Goal: Information Seeking & Learning: Learn about a topic

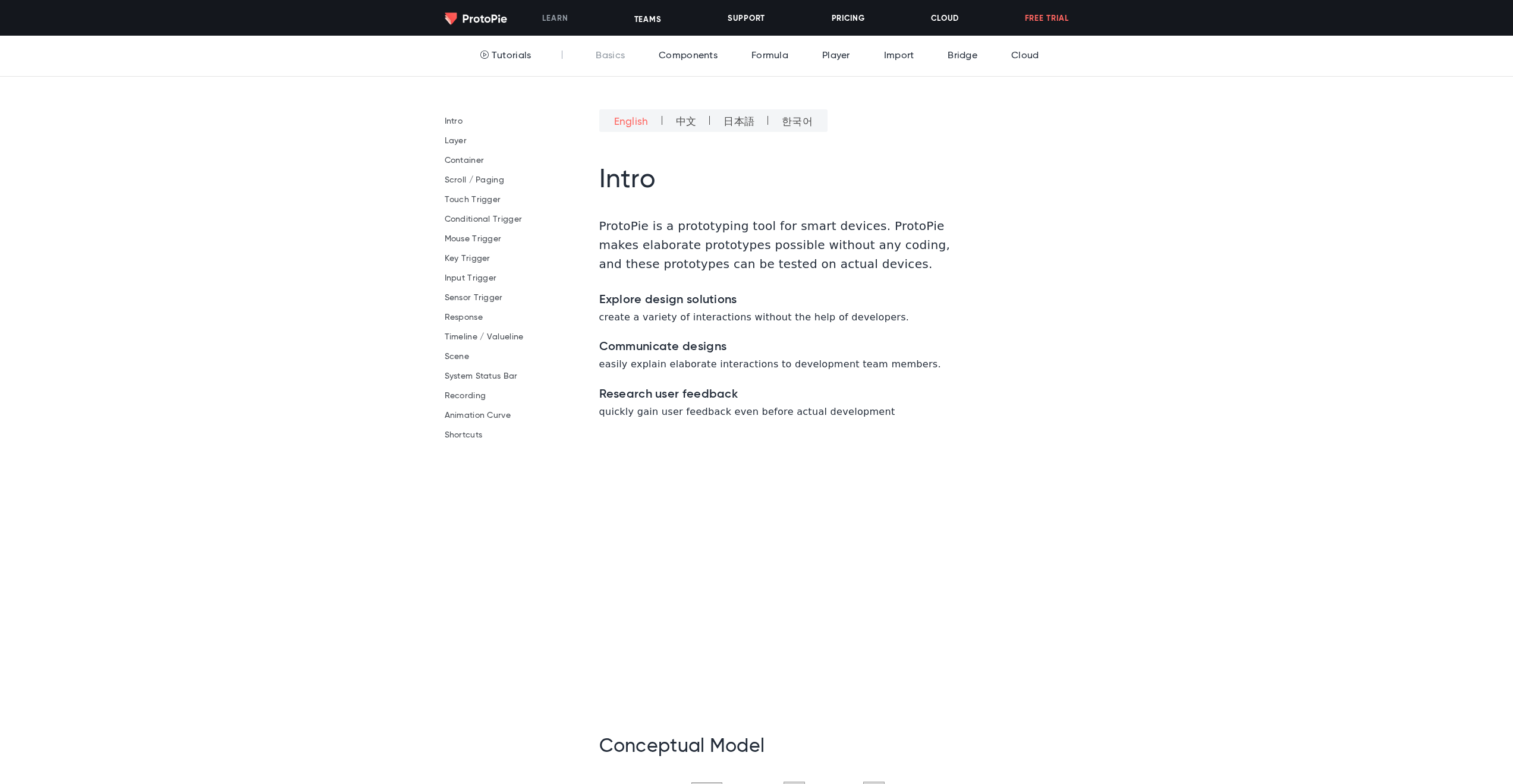
click at [478, 173] on li "Scroll / Paging" at bounding box center [519, 180] width 149 height 16
click at [479, 179] on link "Scroll / Paging" at bounding box center [474, 180] width 60 height 9
click at [513, 60] on link "Tutorials" at bounding box center [503, 56] width 57 height 40
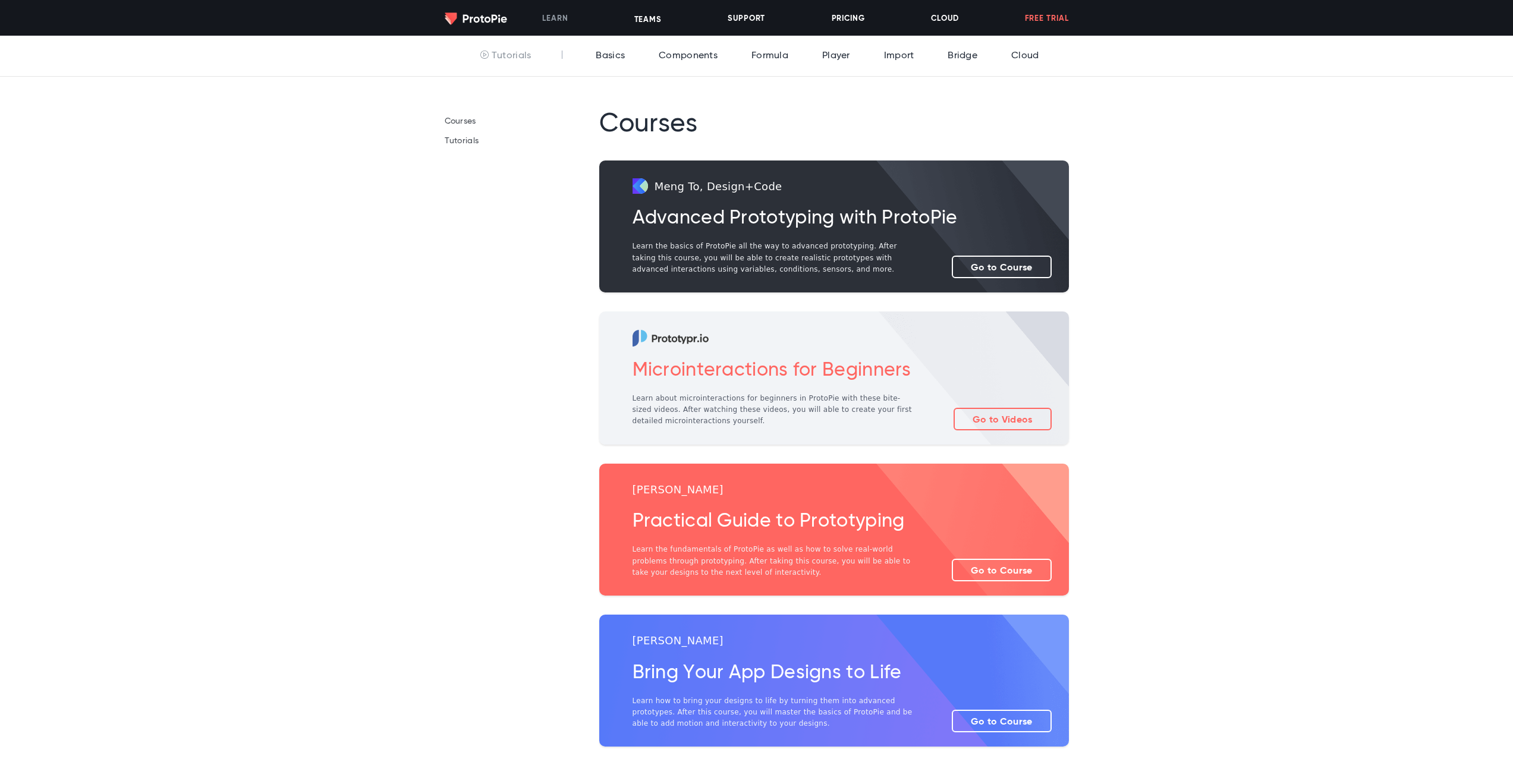
drag, startPoint x: 752, startPoint y: 371, endPoint x: 747, endPoint y: 382, distance: 12.1
click at [752, 371] on h2 "Microinteractions for Beginners" at bounding box center [834, 370] width 403 height 29
drag, startPoint x: 737, startPoint y: 406, endPoint x: 815, endPoint y: 406, distance: 78.0
click at [737, 406] on p "Learn about microinteractions for beginners in ProtoPie with these bite-sized v…" at bounding box center [775, 410] width 285 height 34
click at [1033, 423] on link "Go to Videos" at bounding box center [1003, 418] width 98 height 22
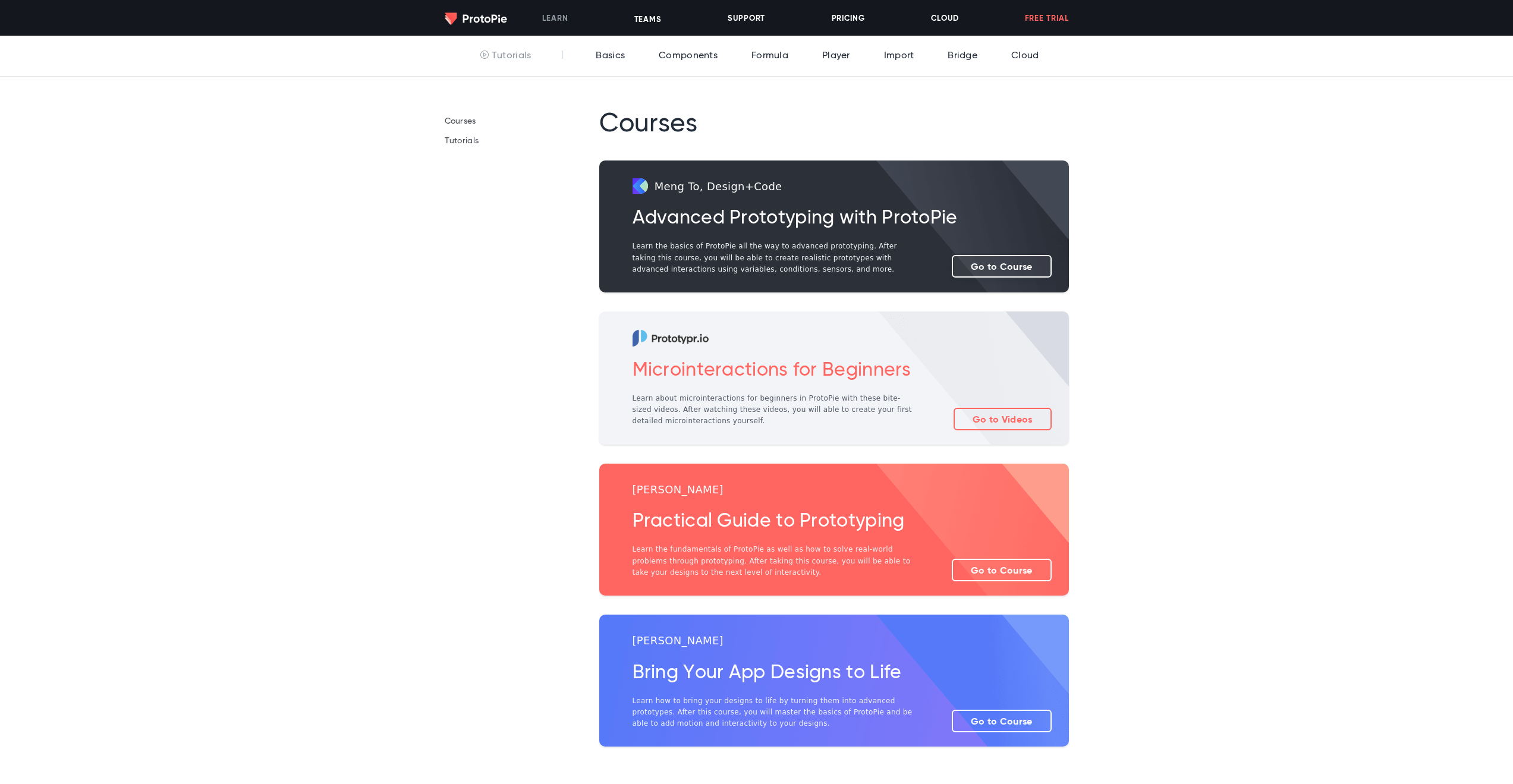
click at [1010, 268] on link "Go to Course" at bounding box center [1001, 266] width 100 height 22
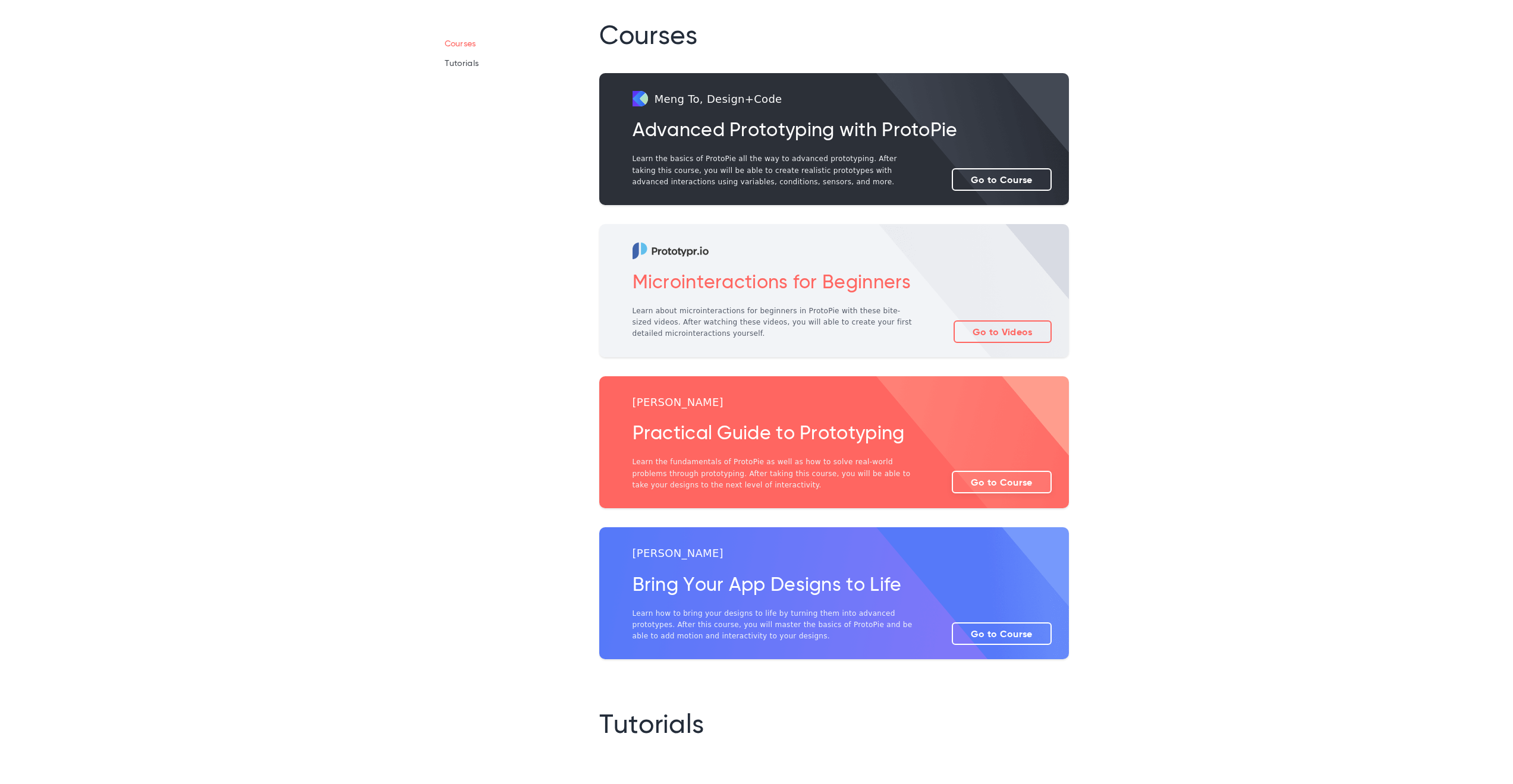
click at [1009, 481] on link "Go to Course" at bounding box center [1001, 482] width 100 height 22
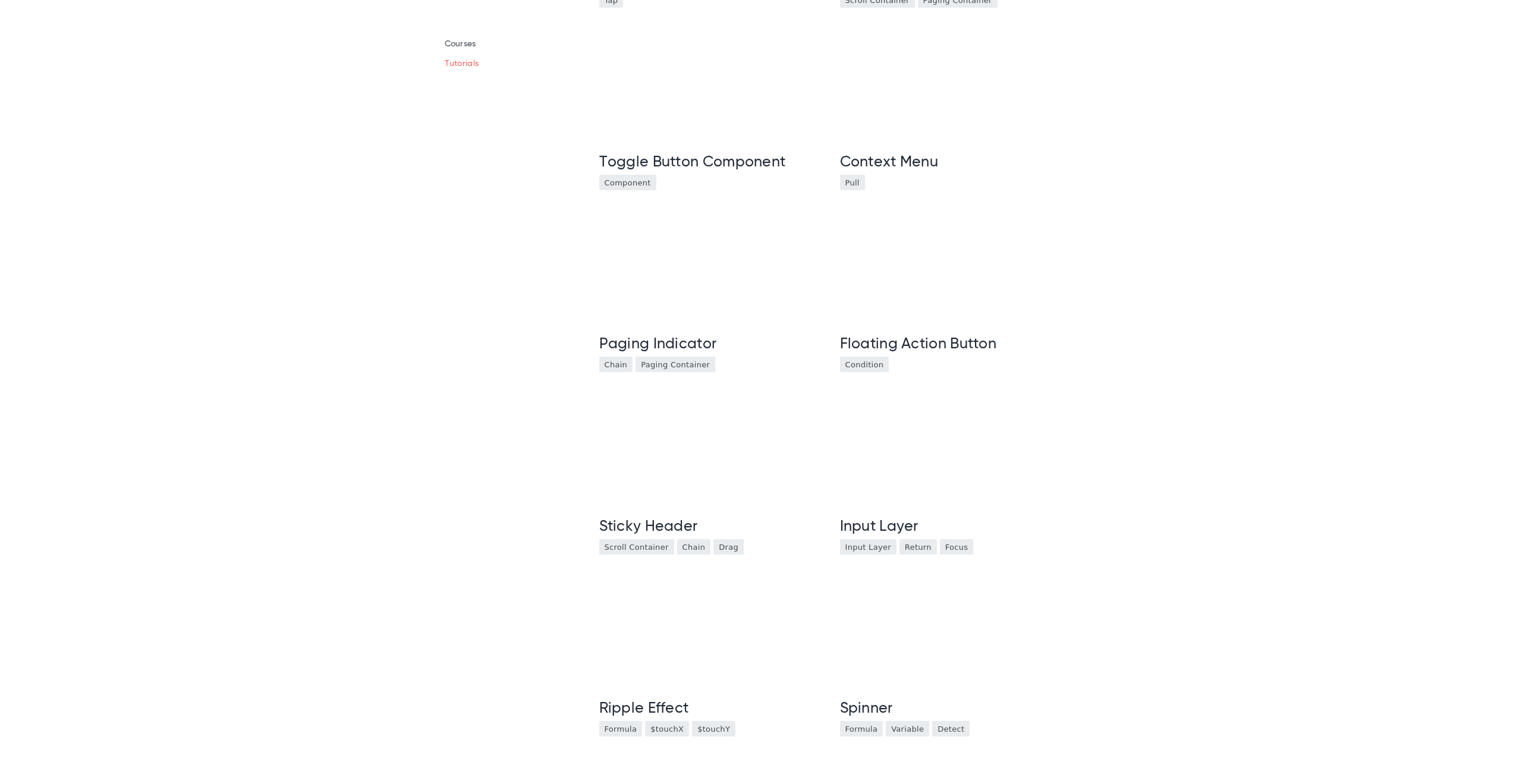
scroll to position [997, 0]
click at [1051, 331] on video at bounding box center [955, 273] width 231 height 116
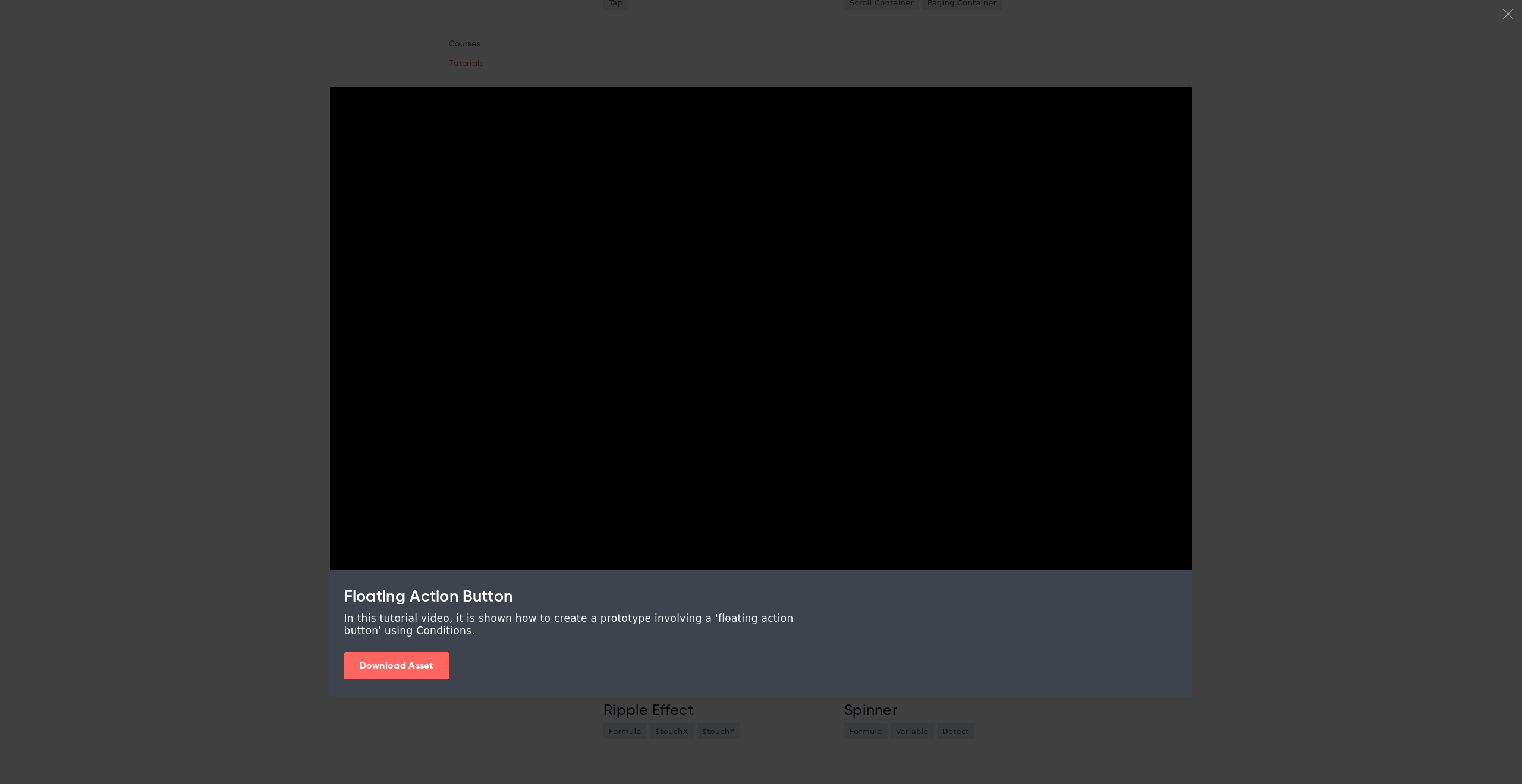
click at [1233, 119] on div at bounding box center [761, 392] width 1522 height 784
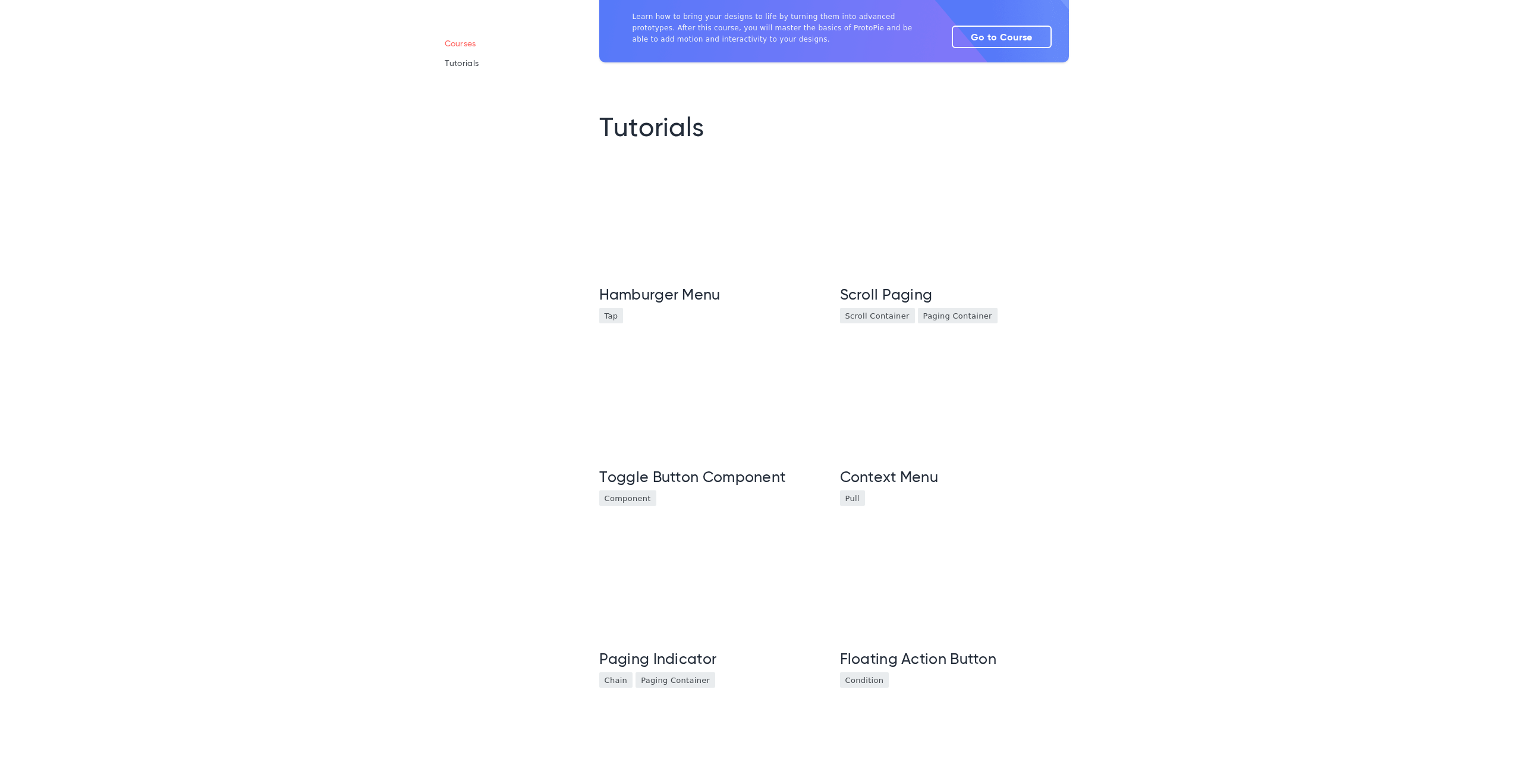
scroll to position [0, 0]
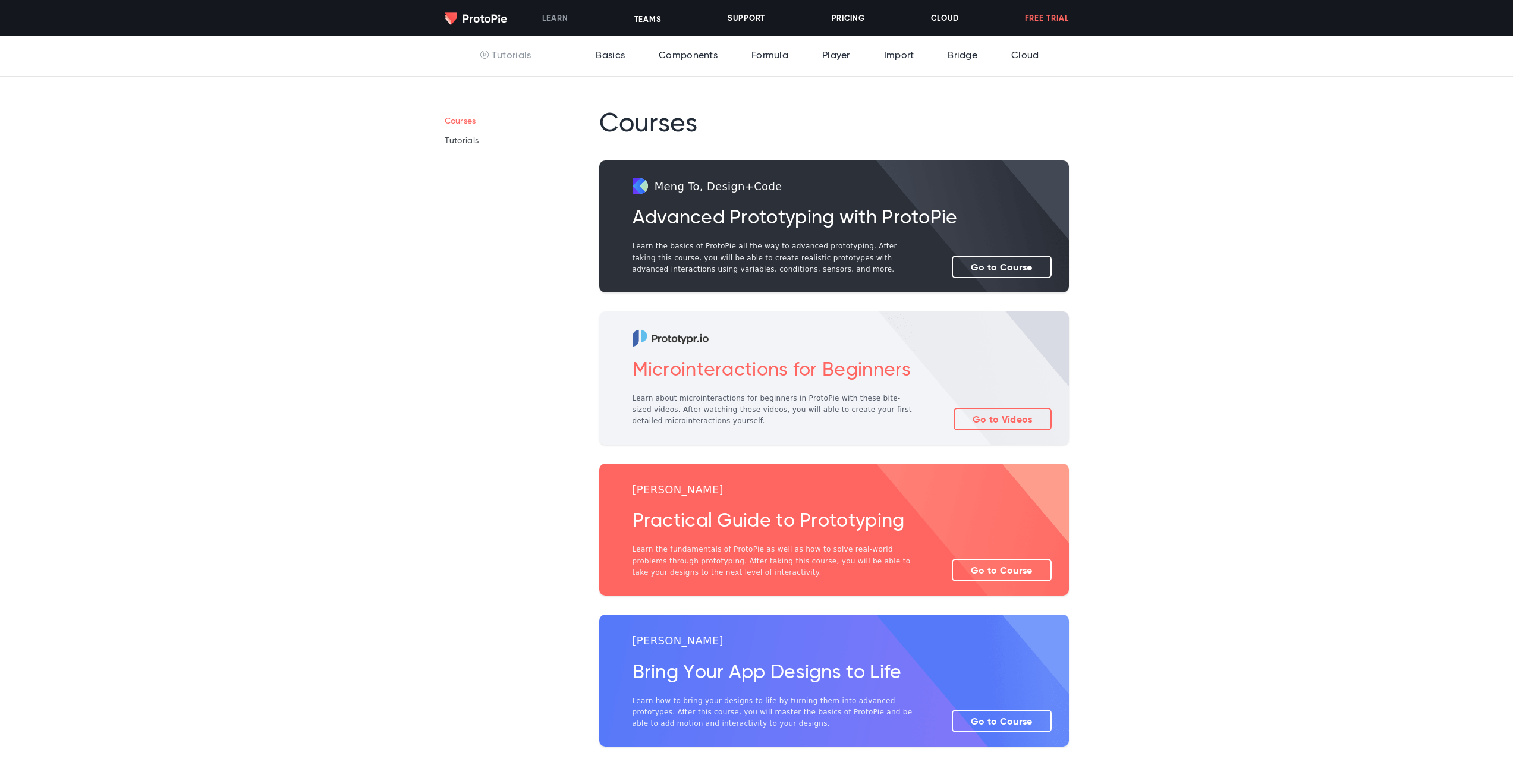
click at [561, 19] on link "Learn" at bounding box center [555, 18] width 26 height 36
click at [672, 55] on link "Components" at bounding box center [686, 56] width 65 height 40
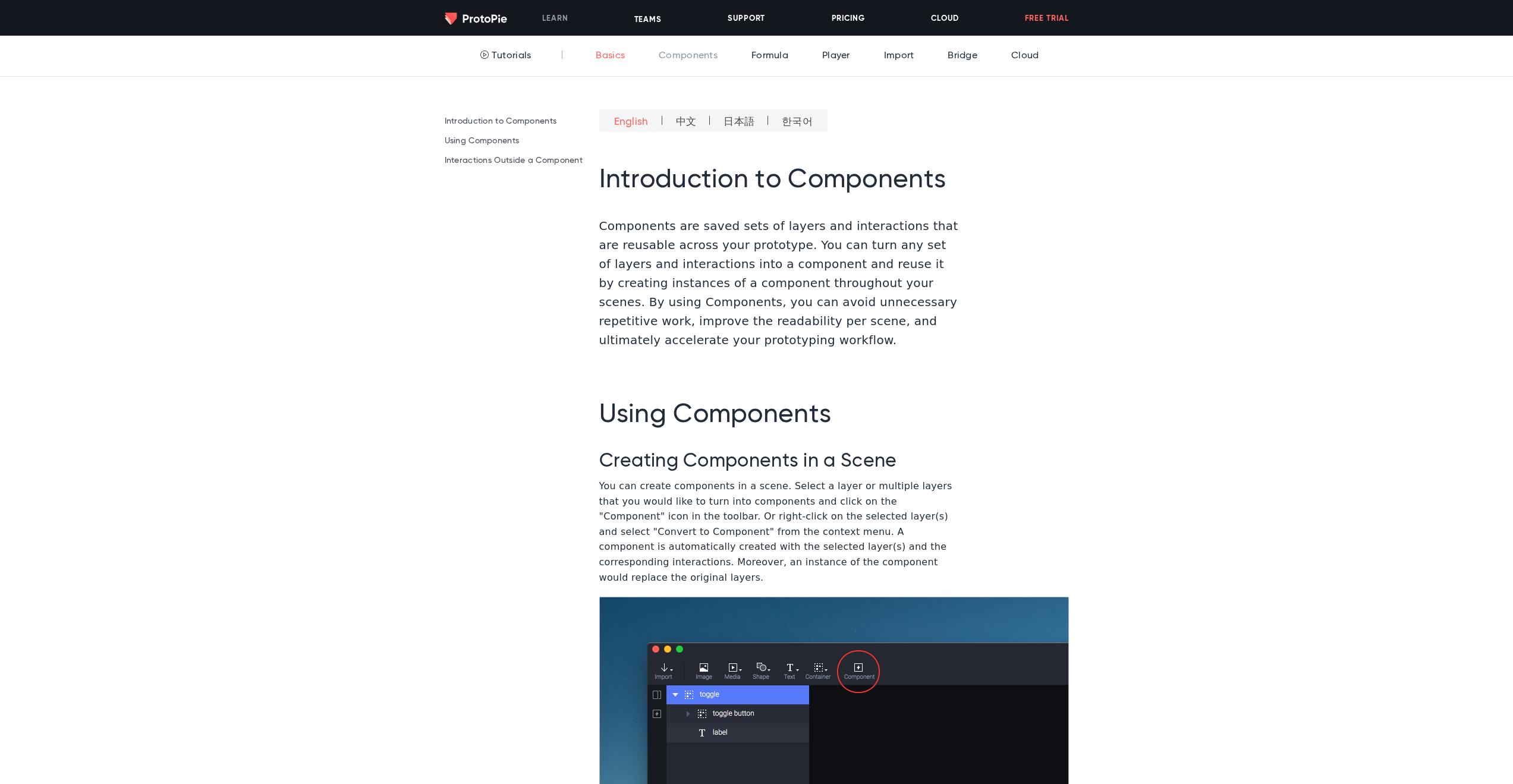
click at [607, 59] on link "Basics" at bounding box center [606, 56] width 35 height 40
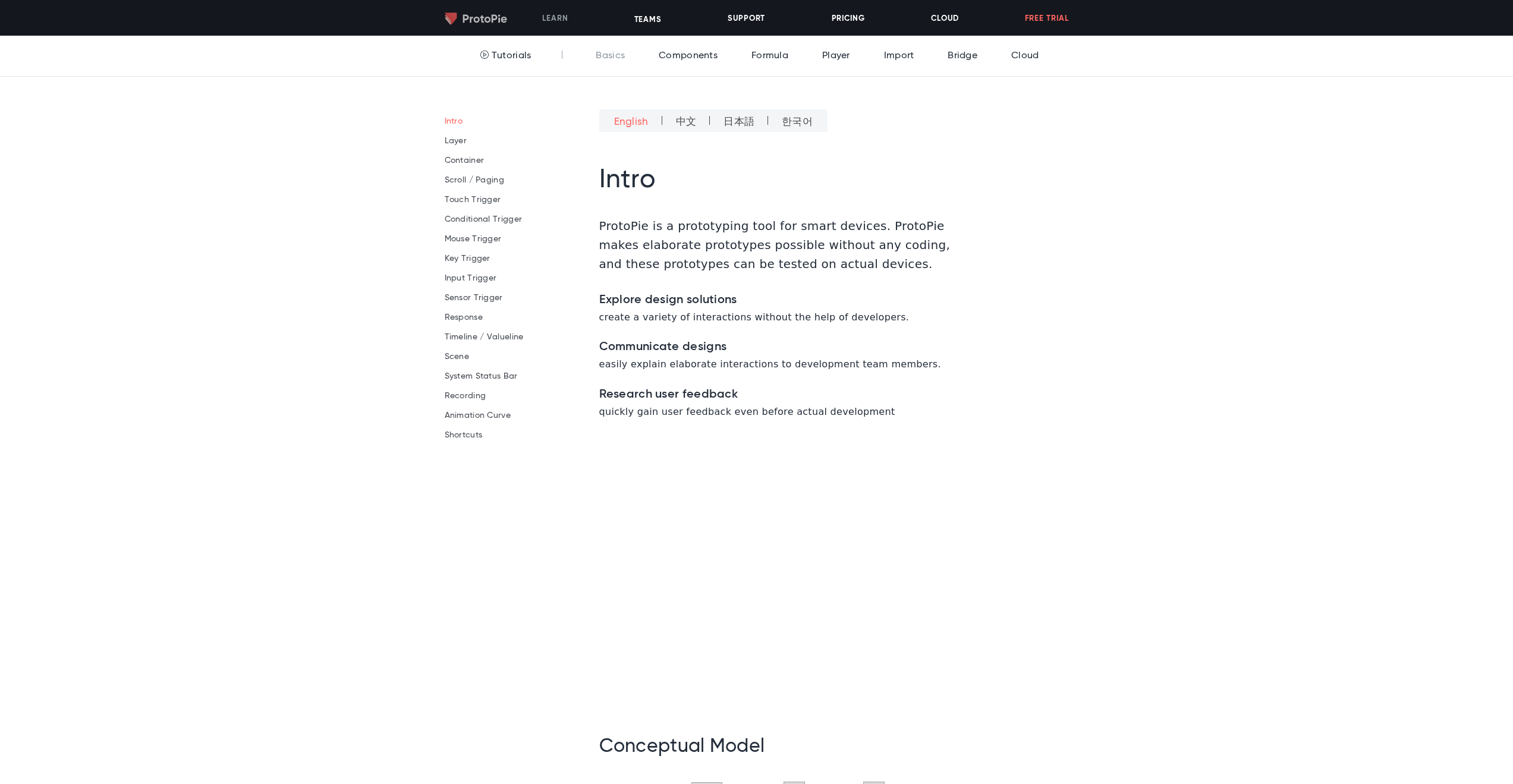
click at [489, 18] on img at bounding box center [475, 19] width 62 height 12
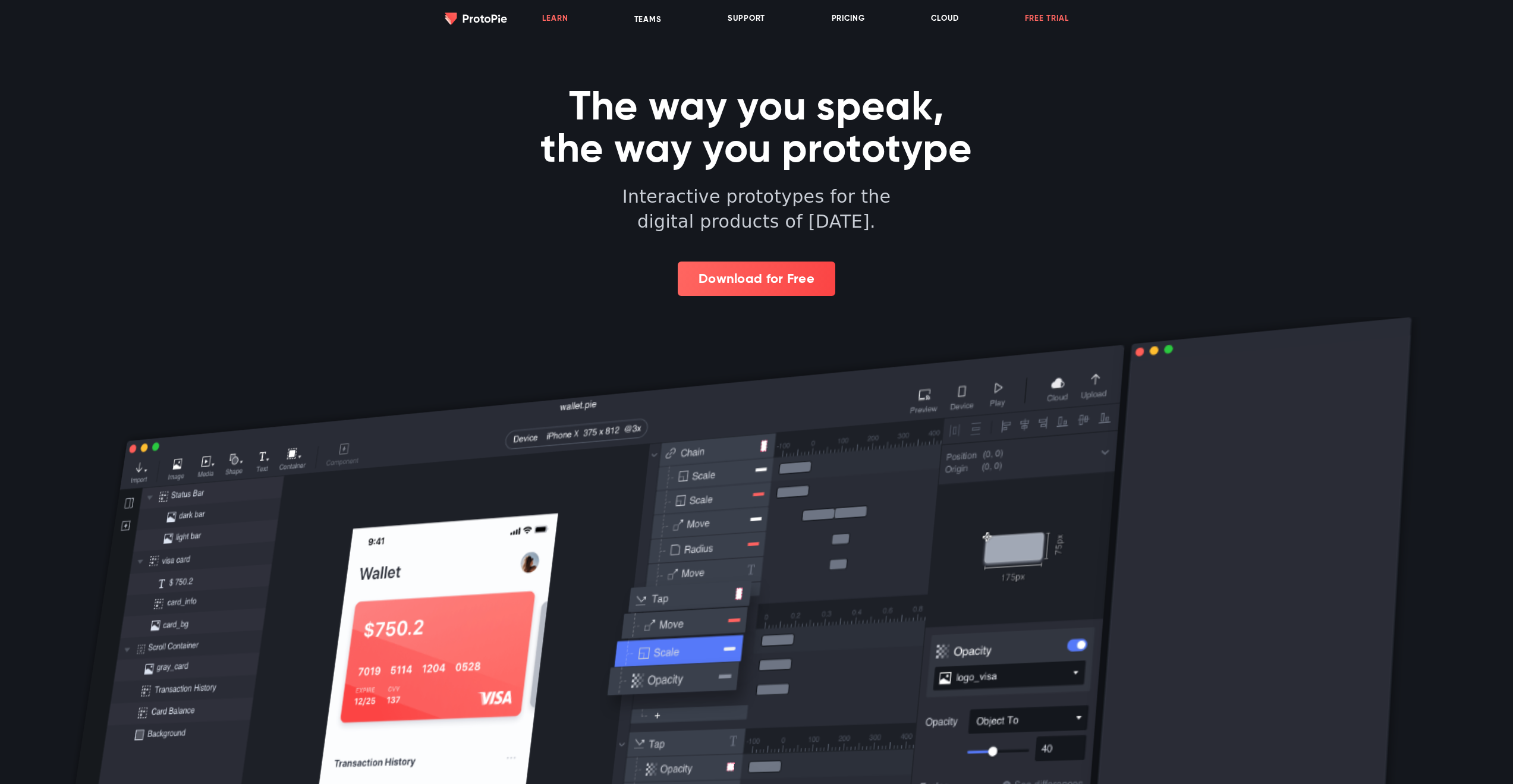
click at [546, 19] on link "Learn" at bounding box center [555, 18] width 26 height 36
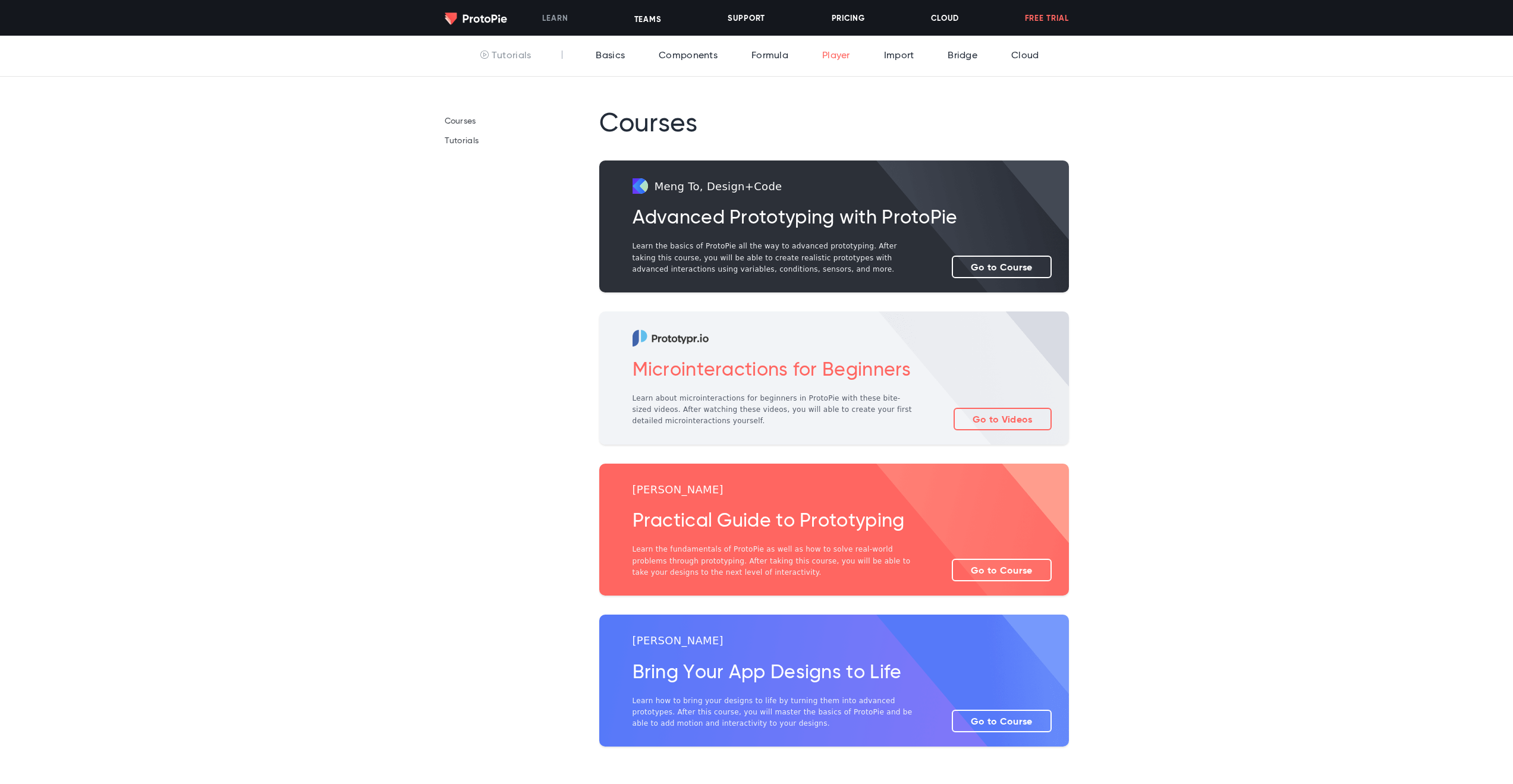
click at [848, 52] on link "Player" at bounding box center [833, 56] width 34 height 40
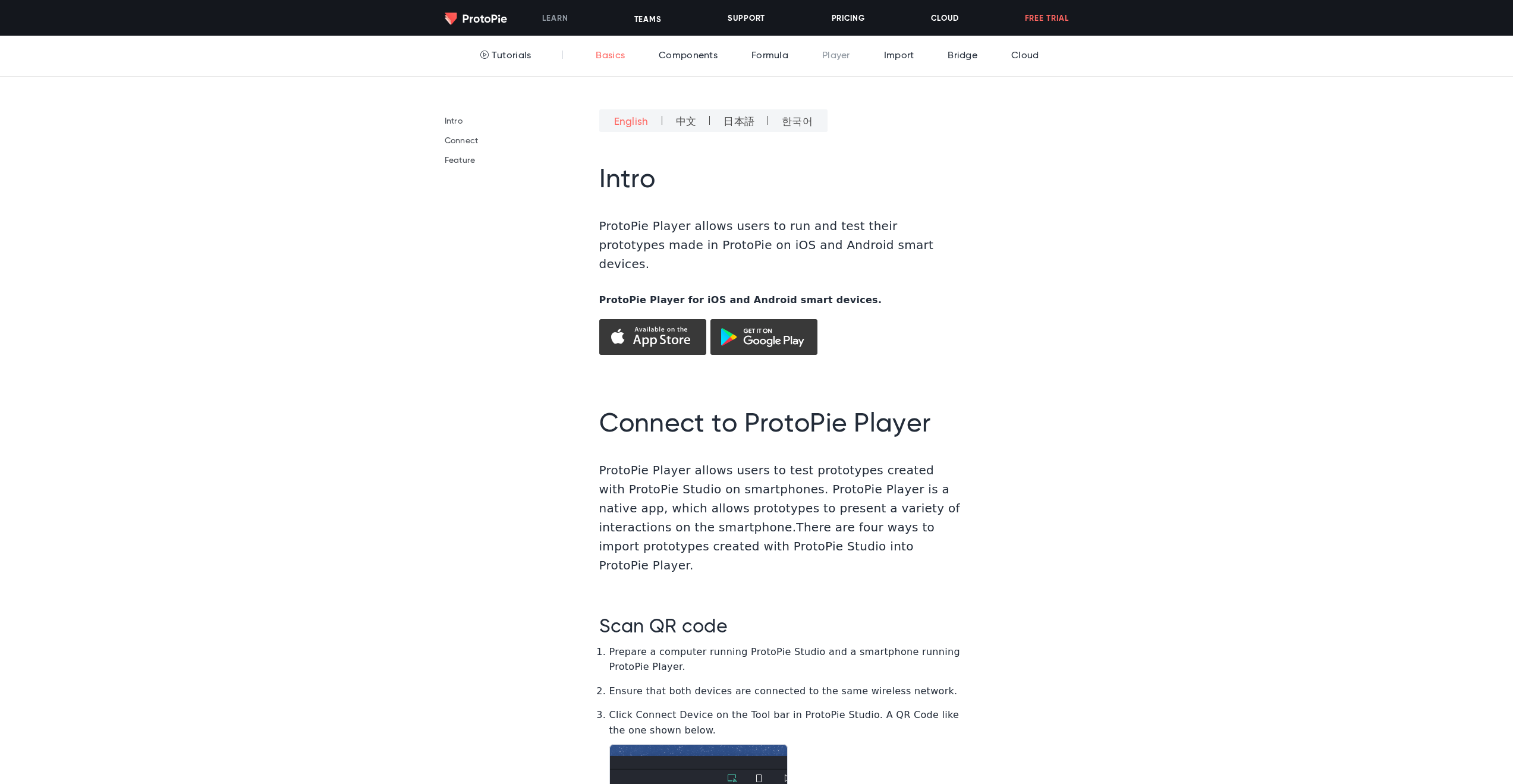
click at [610, 52] on link "Basics" at bounding box center [606, 56] width 35 height 40
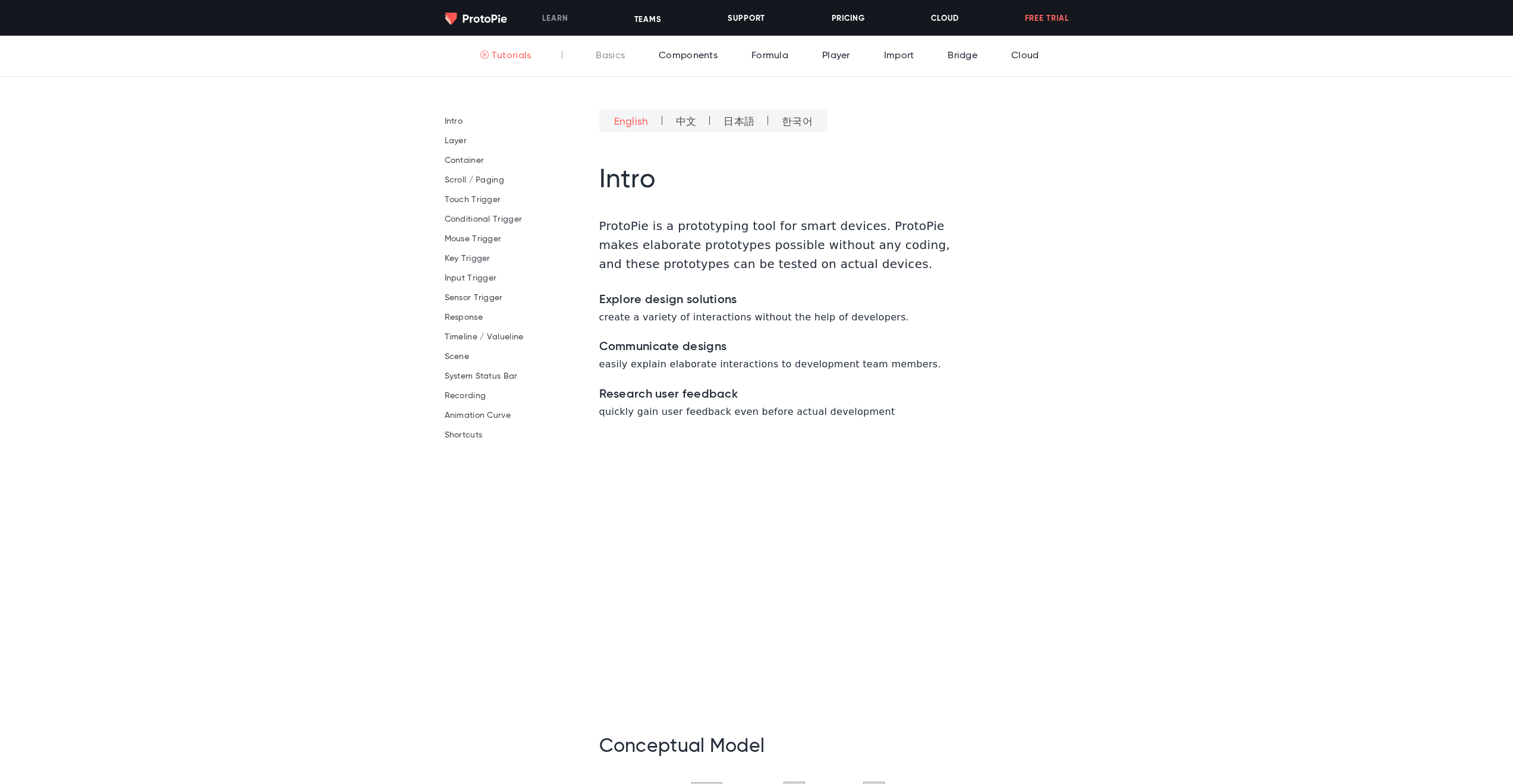
click at [520, 55] on link "Tutorials" at bounding box center [503, 56] width 57 height 40
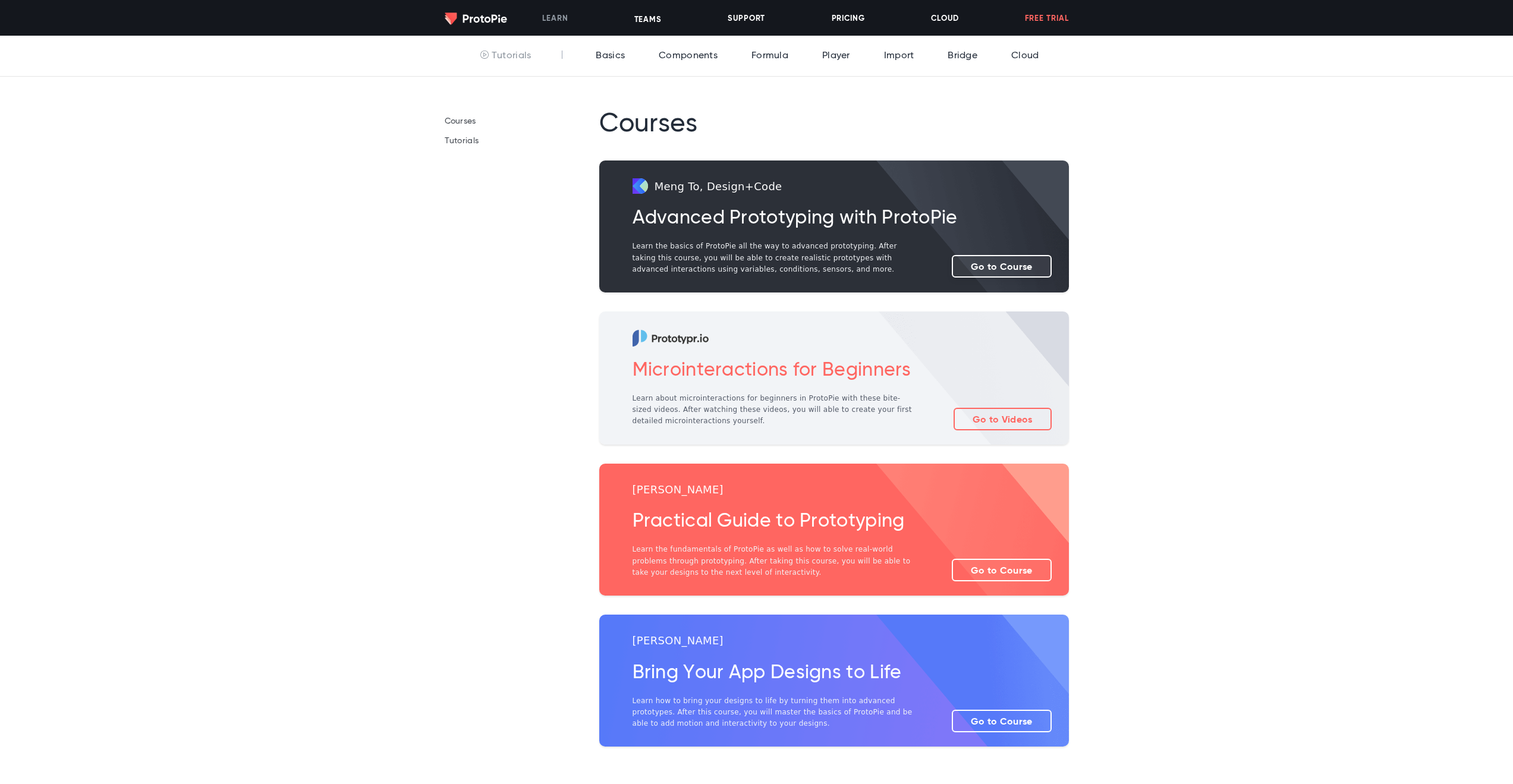
click at [1020, 268] on link "Go to Course" at bounding box center [1001, 266] width 100 height 22
click at [464, 135] on li "Tutorials" at bounding box center [519, 140] width 149 height 16
click at [465, 139] on link "Tutorials" at bounding box center [461, 140] width 34 height 9
click at [672, 57] on link "Components" at bounding box center [686, 56] width 65 height 40
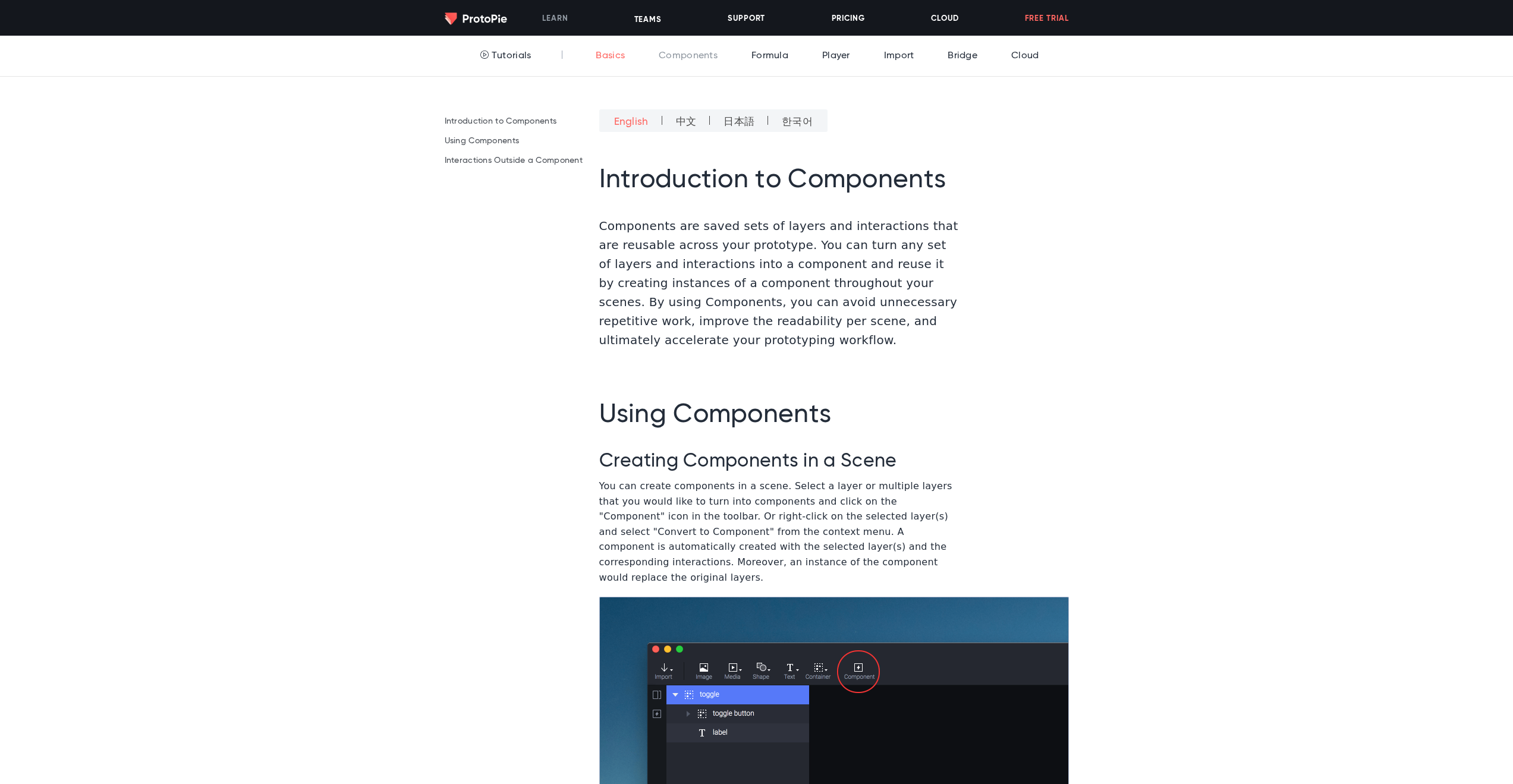
click at [619, 54] on link "Basics" at bounding box center [606, 56] width 35 height 40
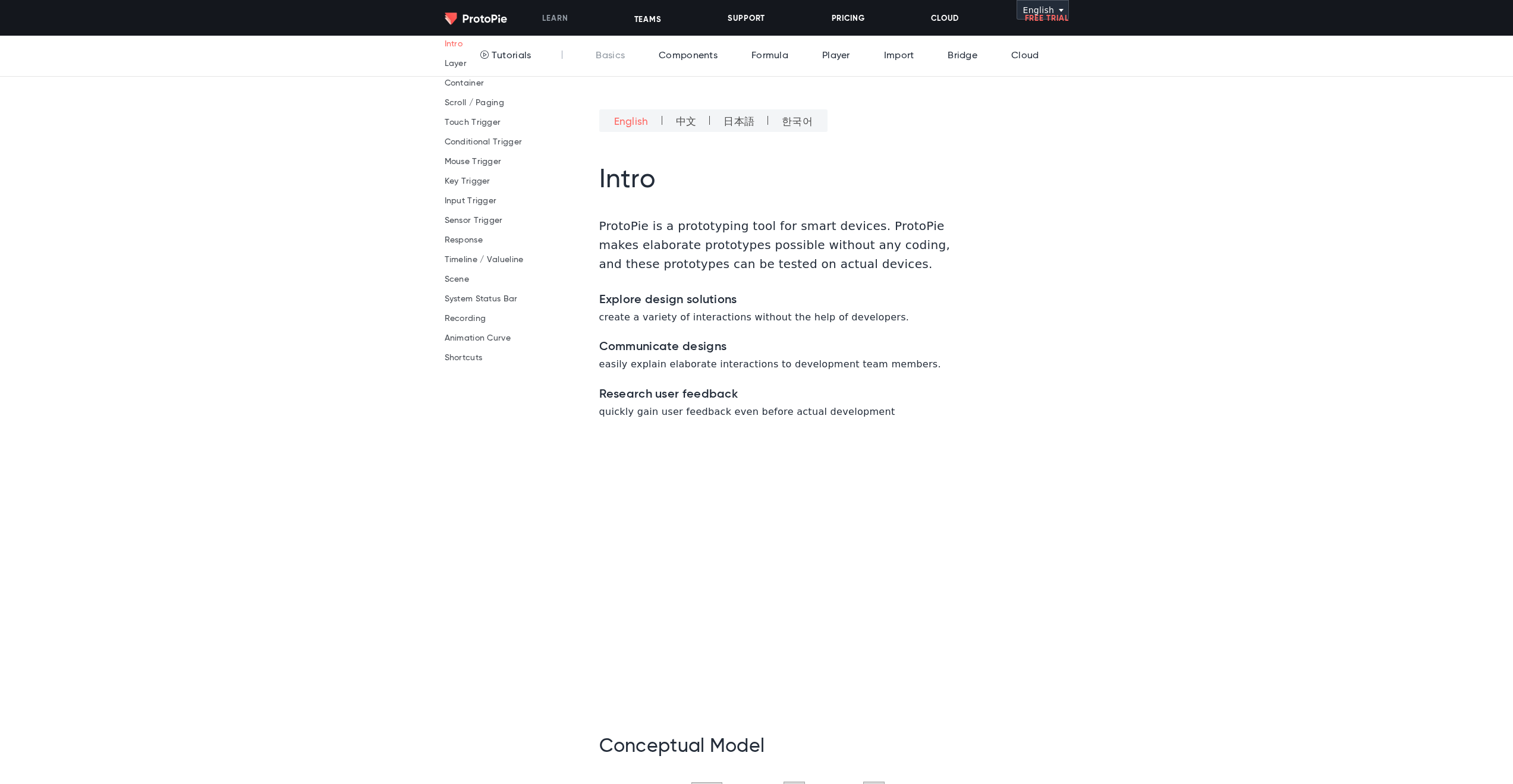
scroll to position [582, 0]
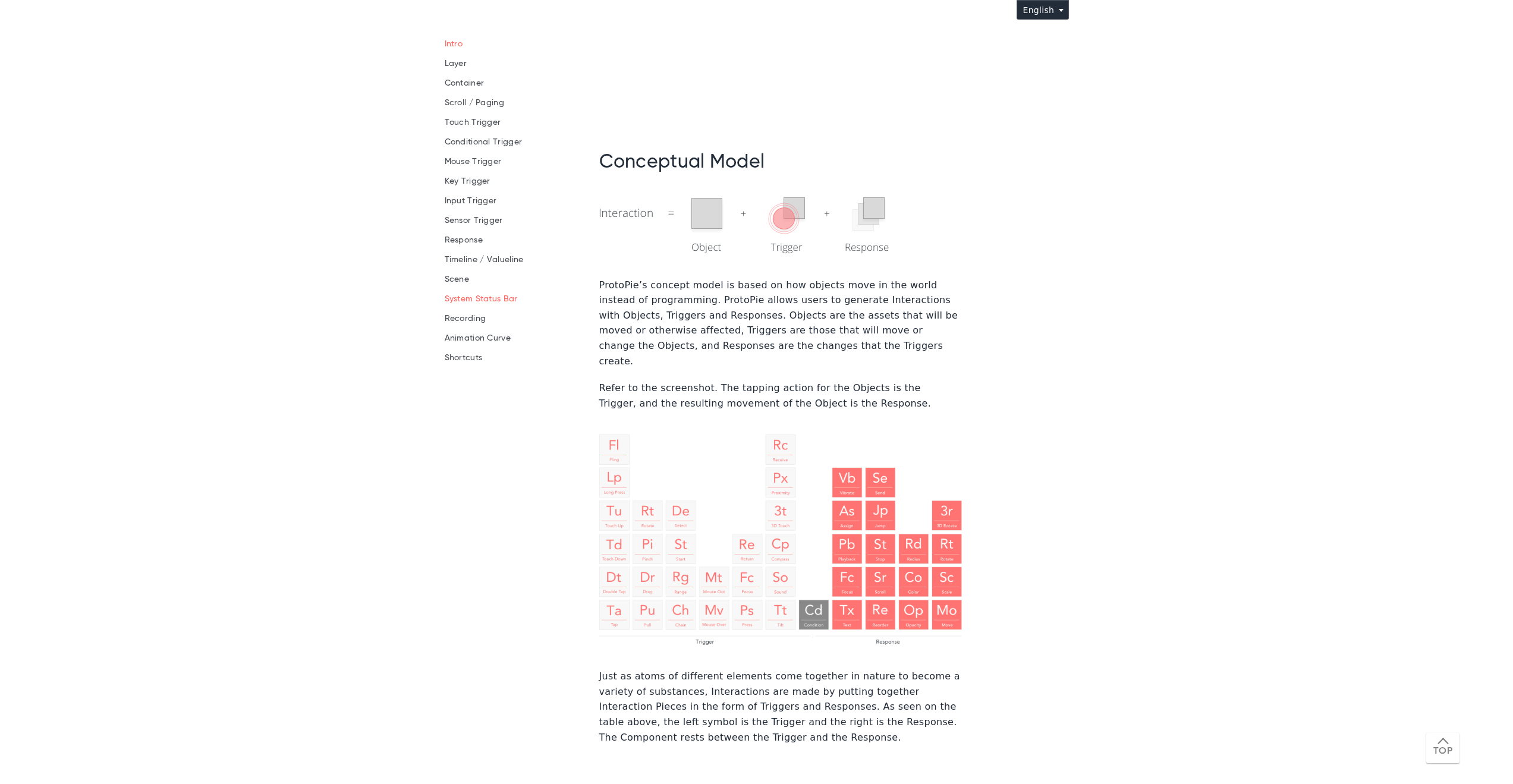
click at [490, 295] on link "System Status Bar" at bounding box center [481, 299] width 73 height 9
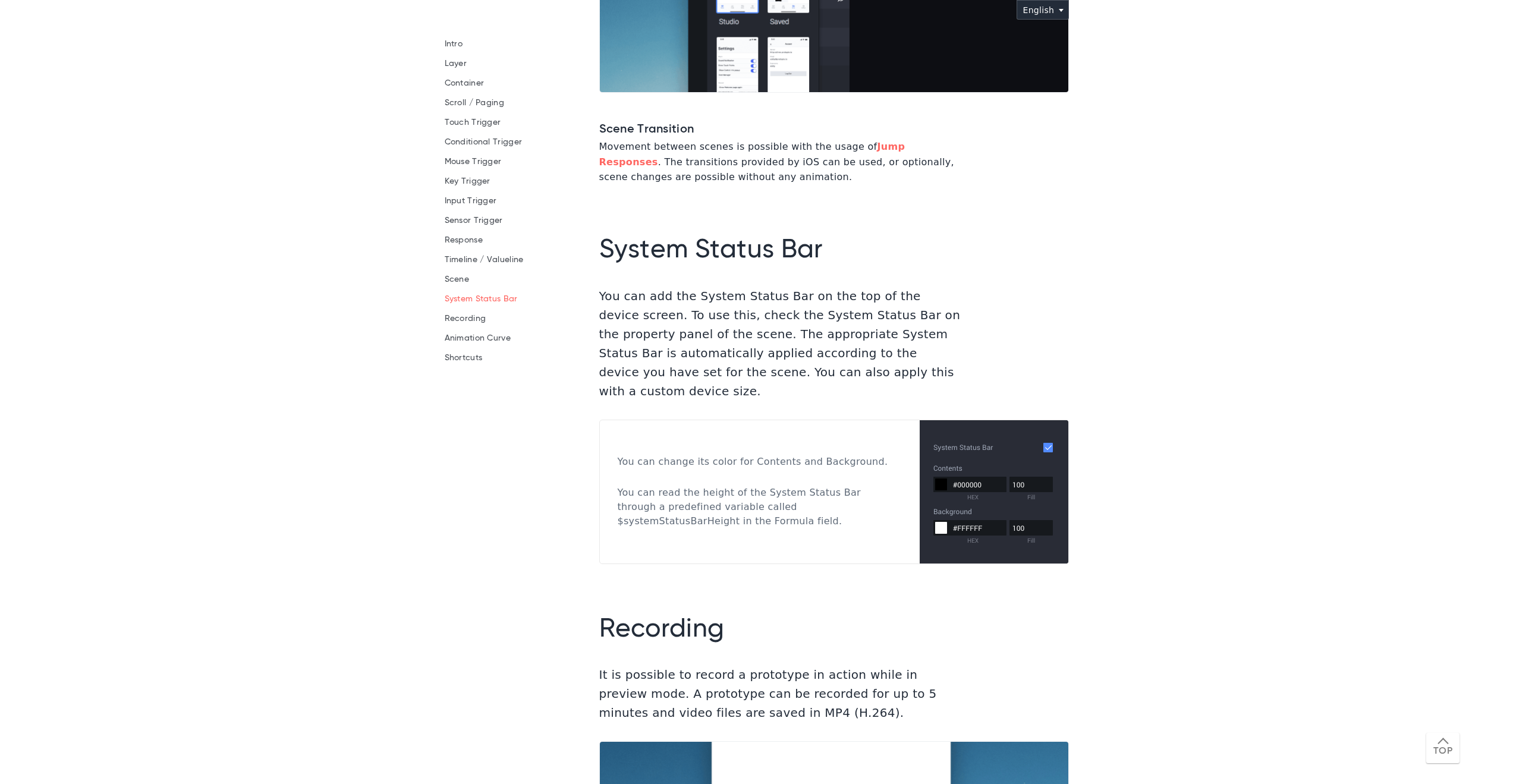
scroll to position [30041, 0]
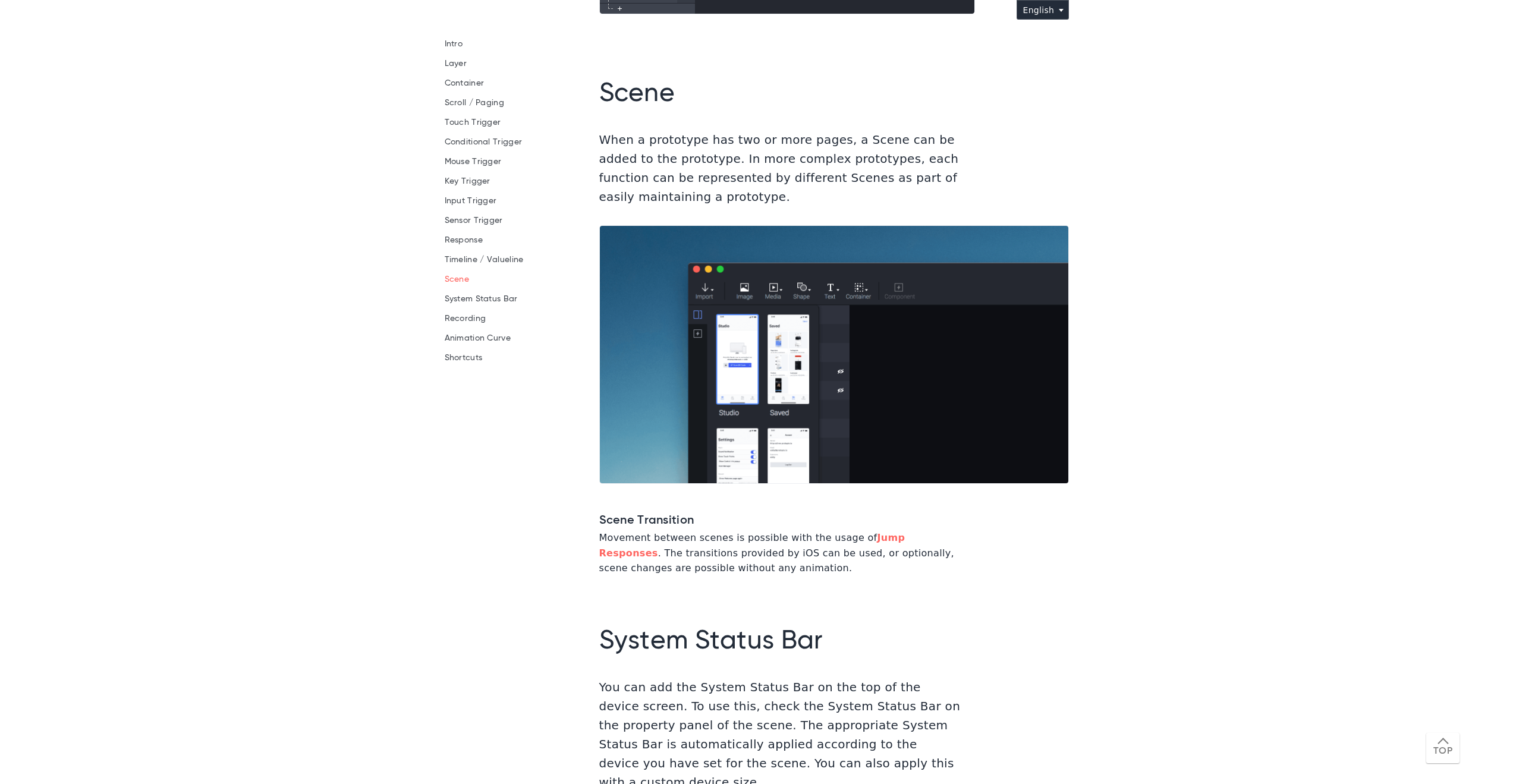
scroll to position [29756, 0]
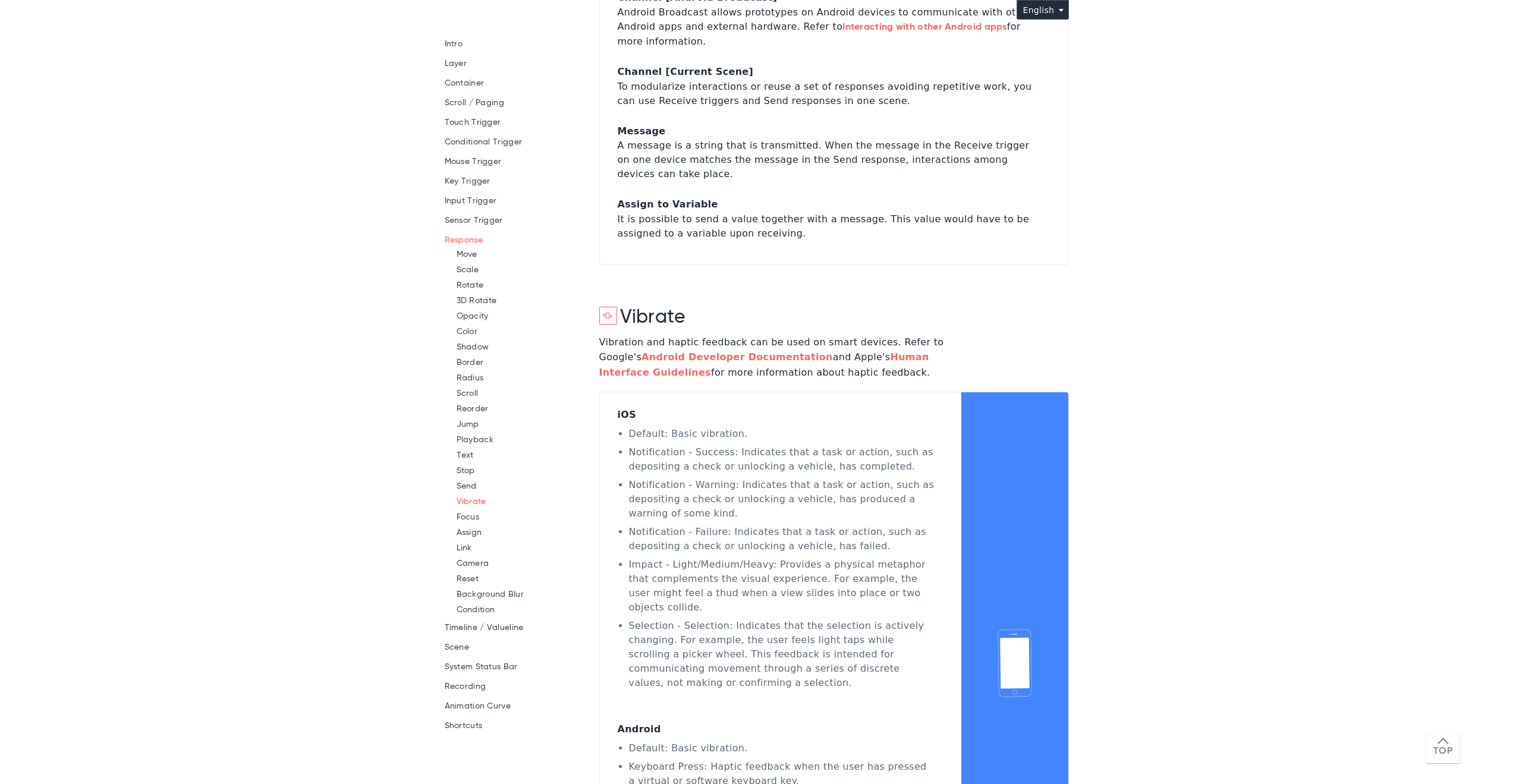
scroll to position [25248, 0]
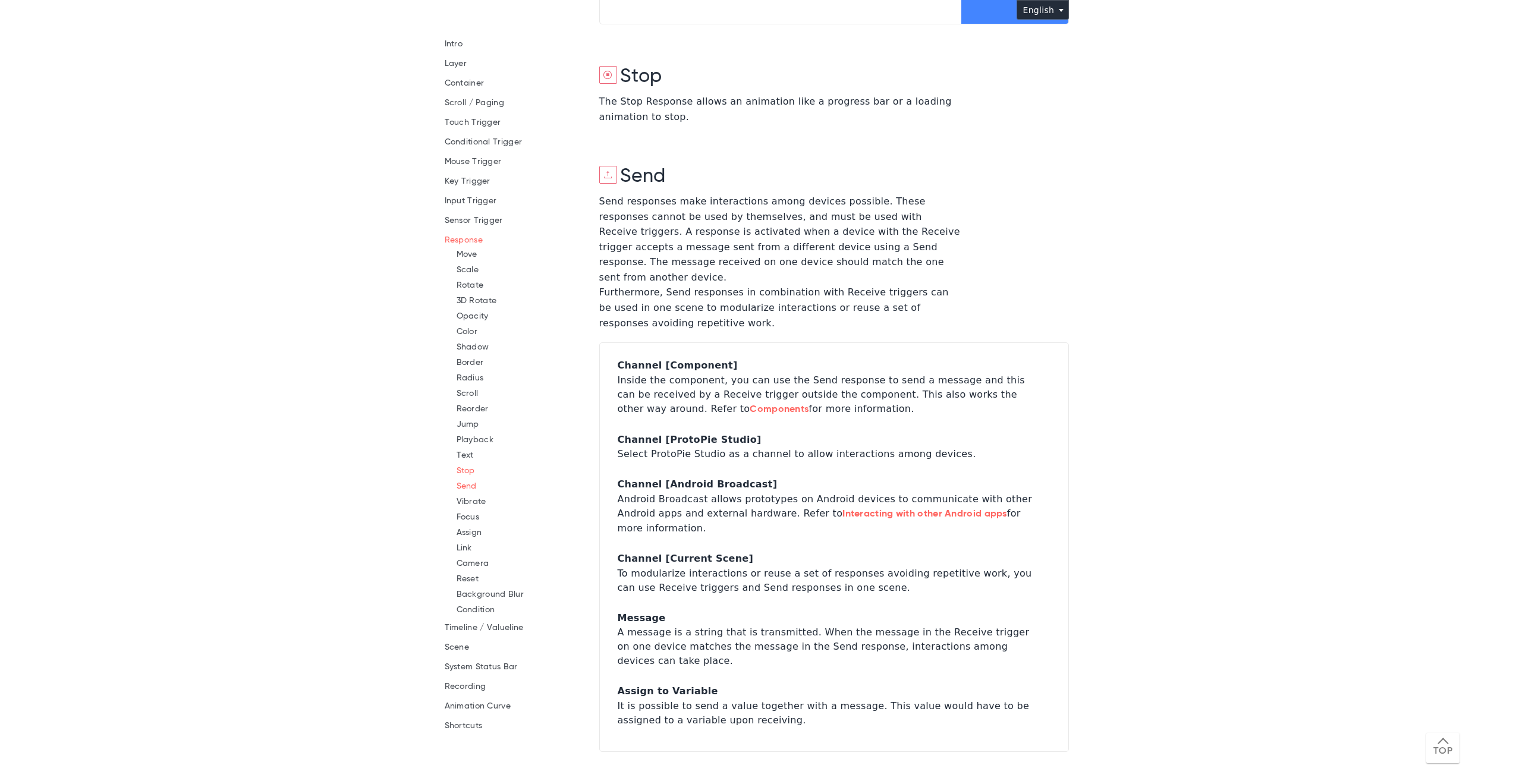
click at [462, 471] on link "Stop" at bounding box center [466, 471] width 19 height 9
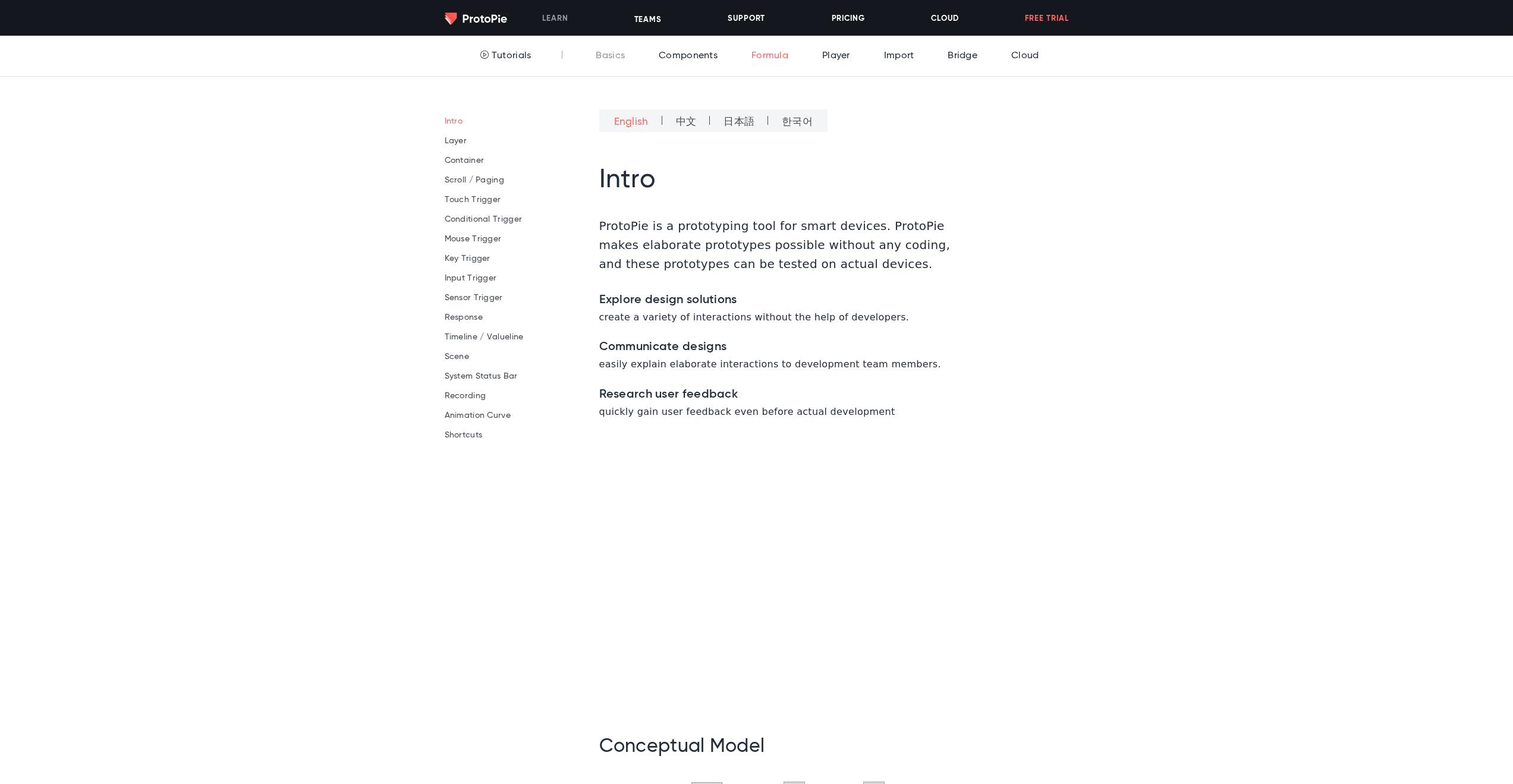
click at [775, 65] on link "Formula" at bounding box center [766, 56] width 43 height 40
